Goal: Task Accomplishment & Management: Manage account settings

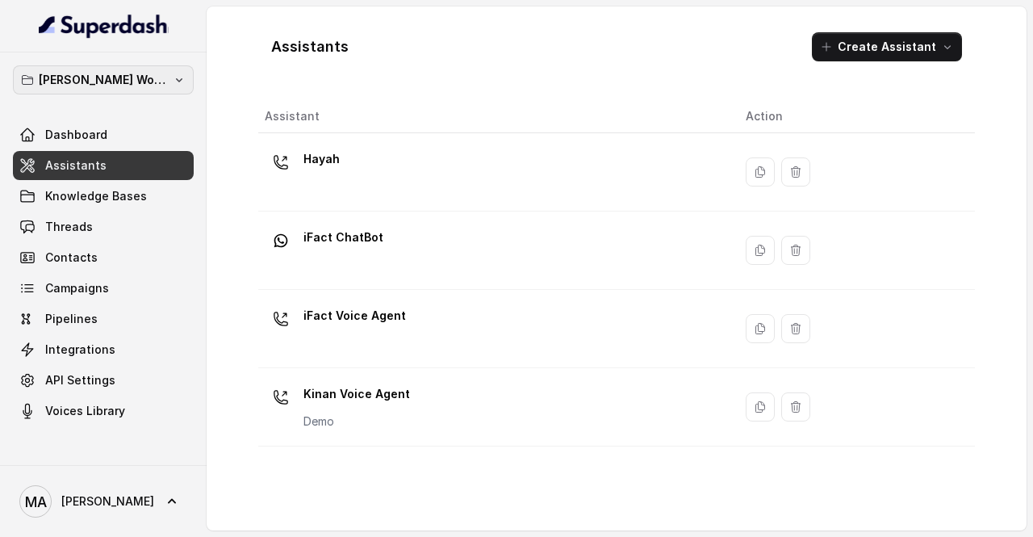
click at [158, 77] on button "[PERSON_NAME] Workspace" at bounding box center [103, 79] width 181 height 29
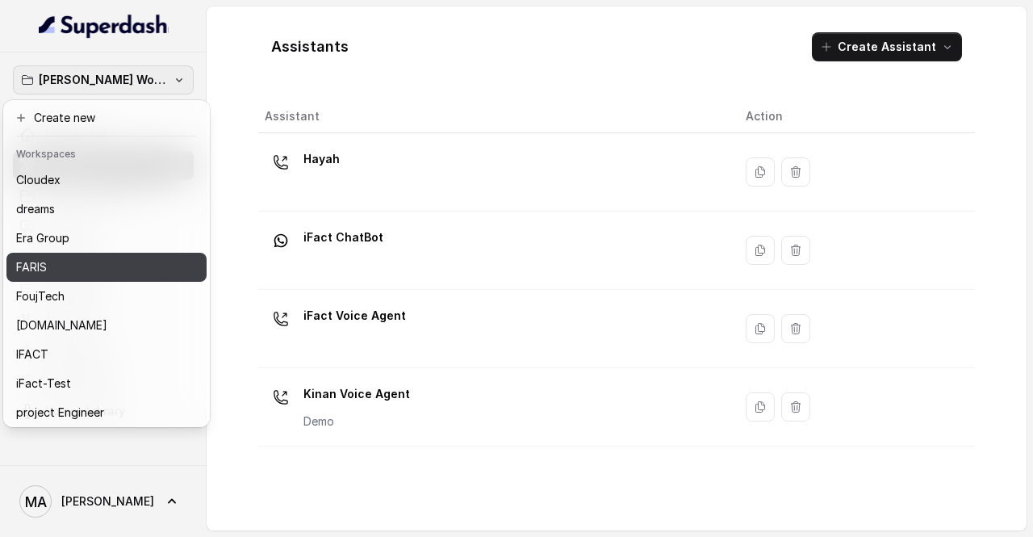
click at [88, 270] on div "FARIS" at bounding box center [93, 267] width 155 height 19
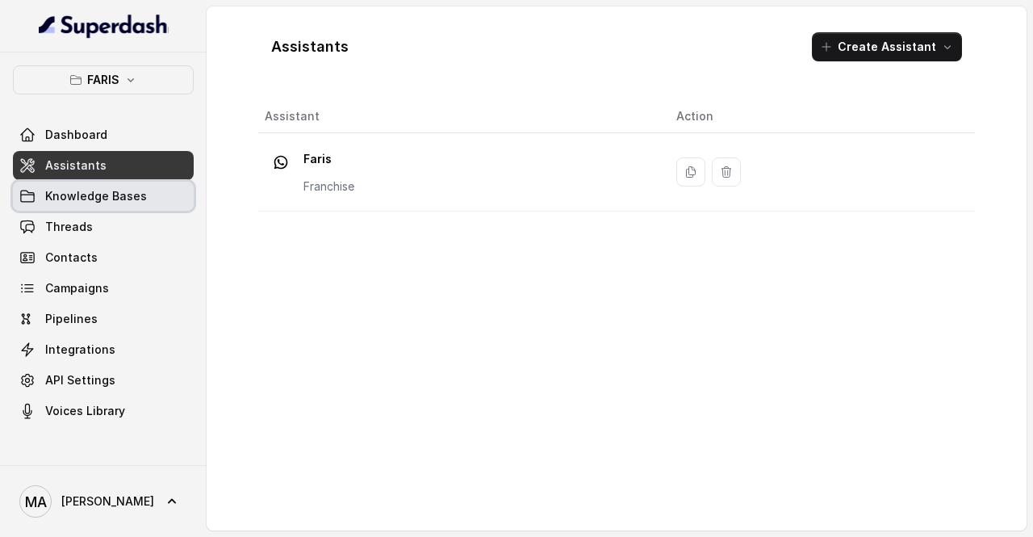
click at [124, 203] on link "Knowledge Bases" at bounding box center [103, 196] width 181 height 29
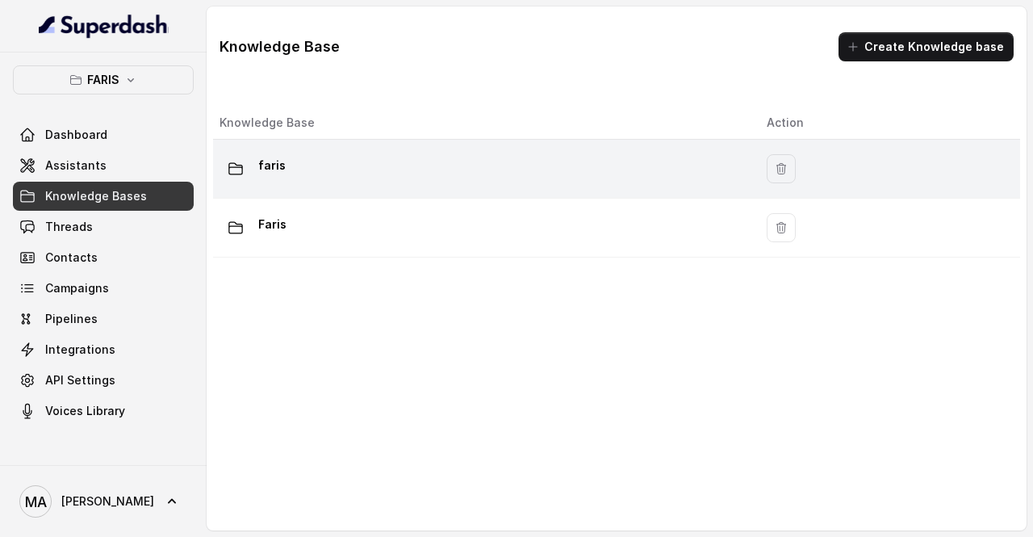
click at [289, 191] on td "faris" at bounding box center [483, 169] width 541 height 59
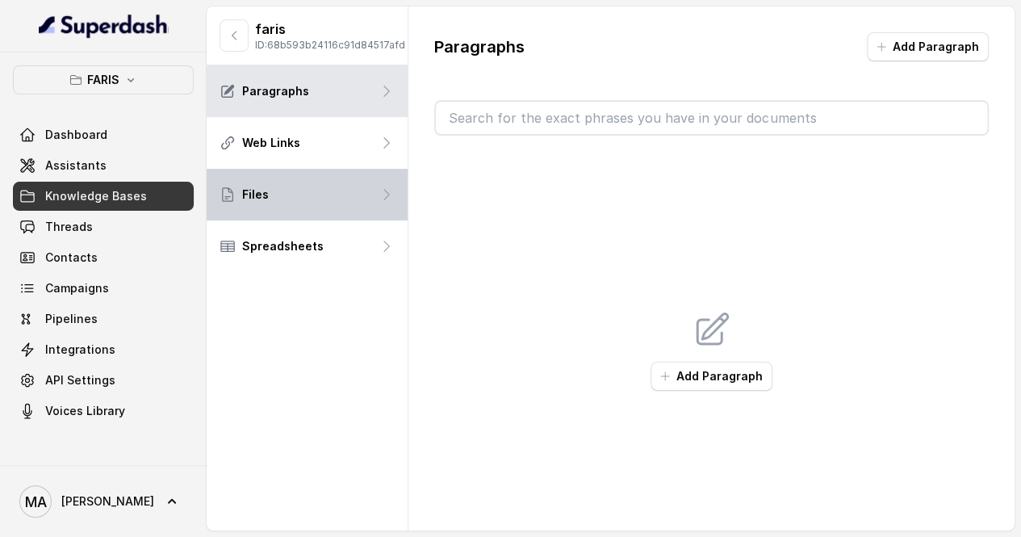
click at [311, 220] on div "Files" at bounding box center [307, 195] width 201 height 52
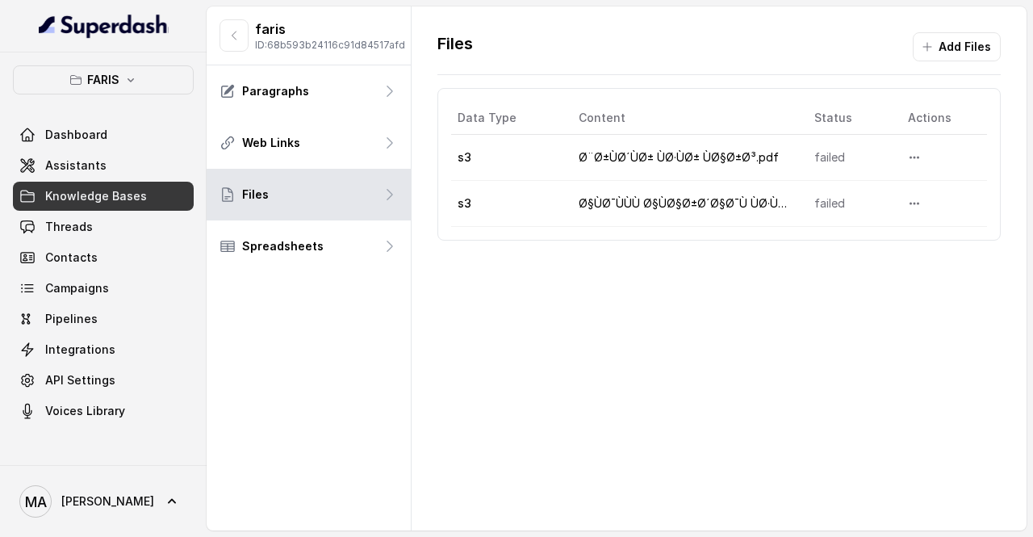
click at [138, 195] on span "Knowledge Bases" at bounding box center [96, 196] width 102 height 16
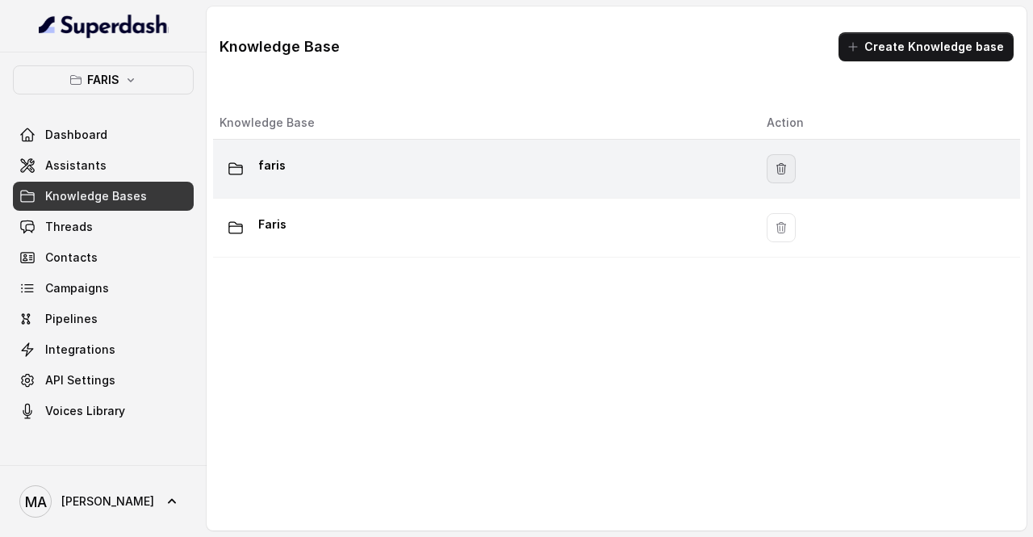
click at [778, 172] on icon "button" at bounding box center [781, 168] width 13 height 13
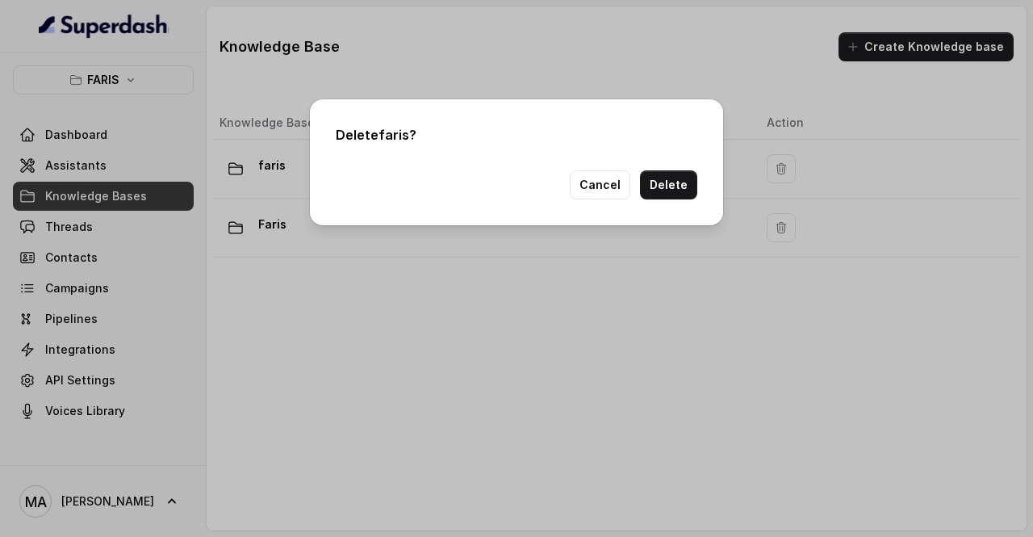
click at [677, 180] on button "Delete" at bounding box center [668, 184] width 57 height 29
click at [673, 187] on button "Delete" at bounding box center [668, 184] width 57 height 29
click at [598, 188] on button "Cancel" at bounding box center [600, 184] width 61 height 29
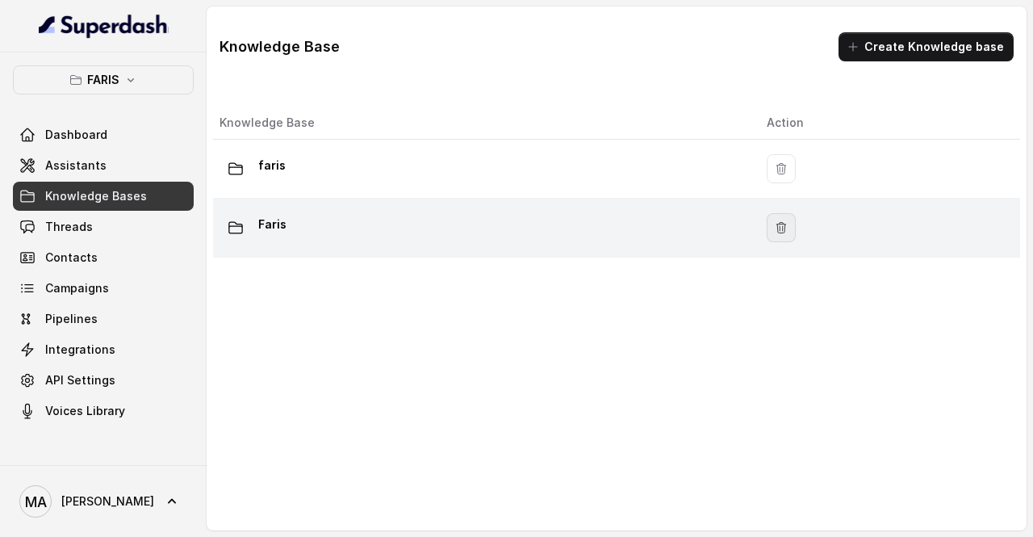
click at [771, 238] on button "button" at bounding box center [781, 227] width 29 height 29
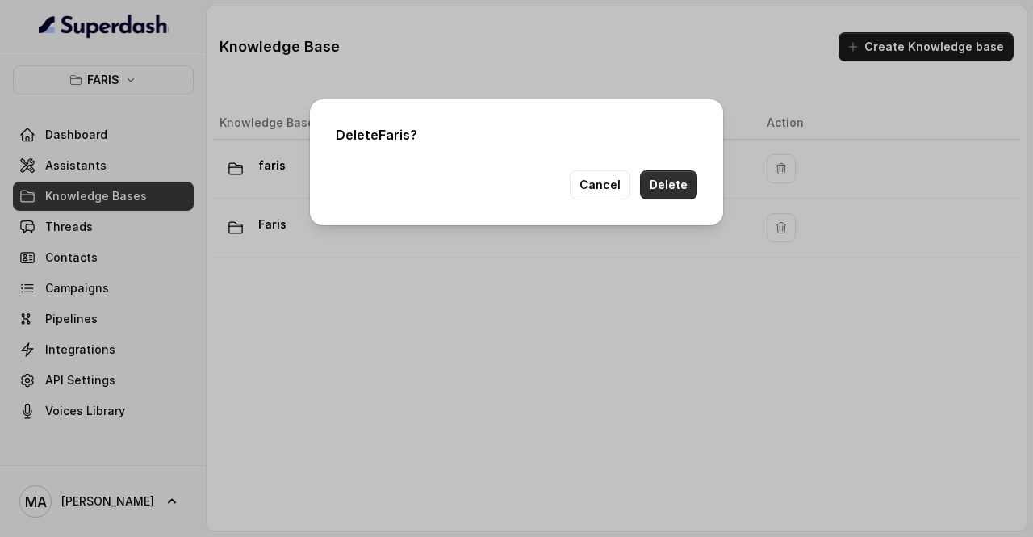
click at [675, 177] on button "Delete" at bounding box center [668, 184] width 57 height 29
